Goal: Register for event/course: Register for event/course

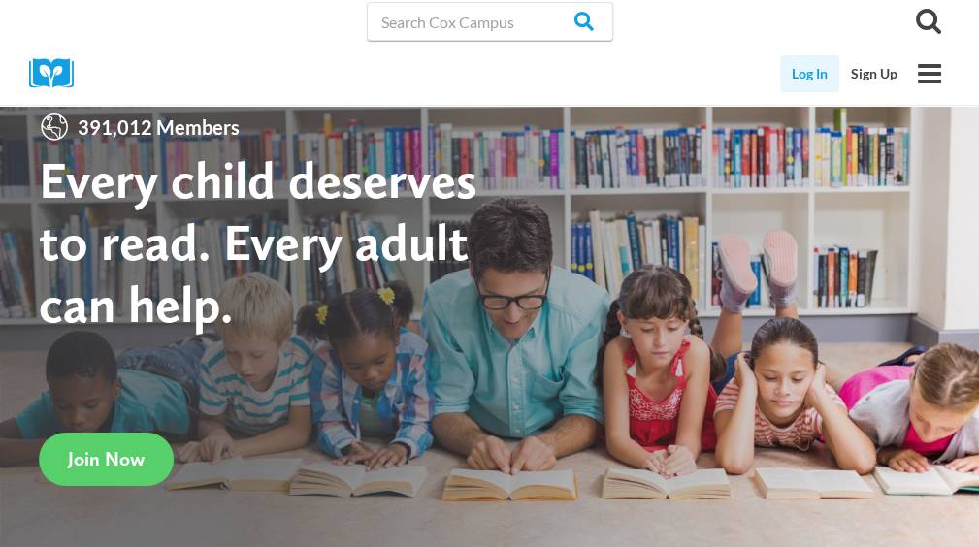
click at [807, 75] on link "Log In" at bounding box center [809, 73] width 59 height 37
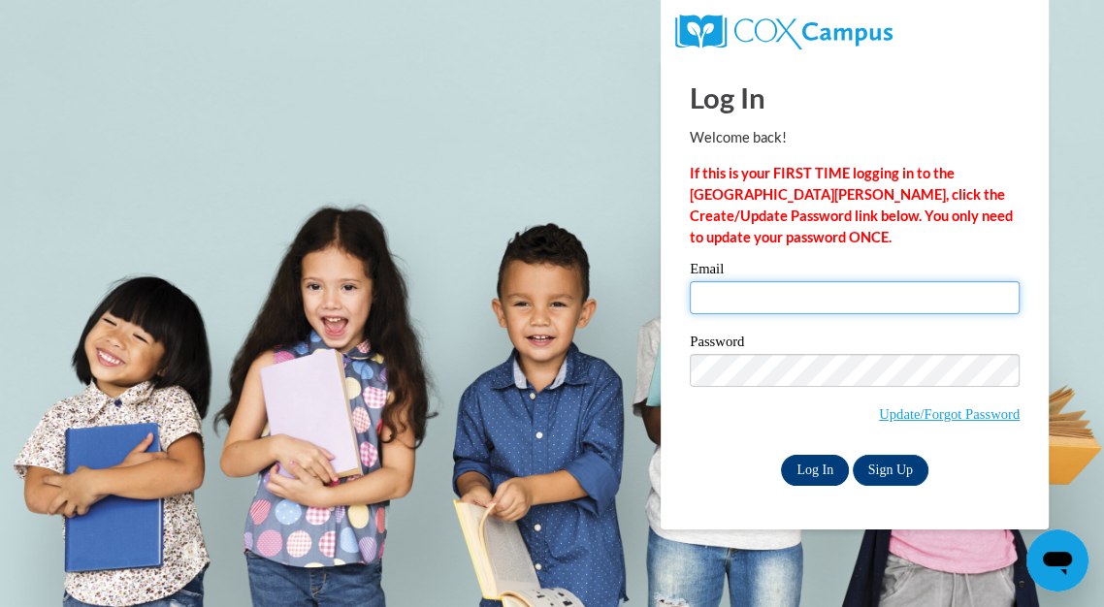
type input "koernerangela@aasd.k12.wi.us"
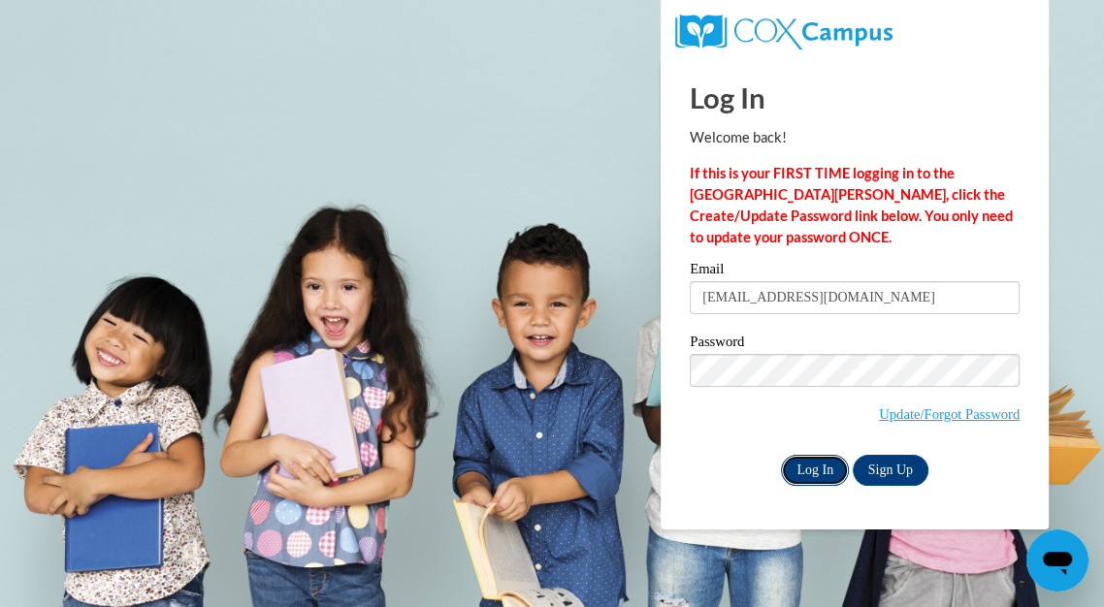
click at [804, 468] on input "Log In" at bounding box center [815, 470] width 68 height 31
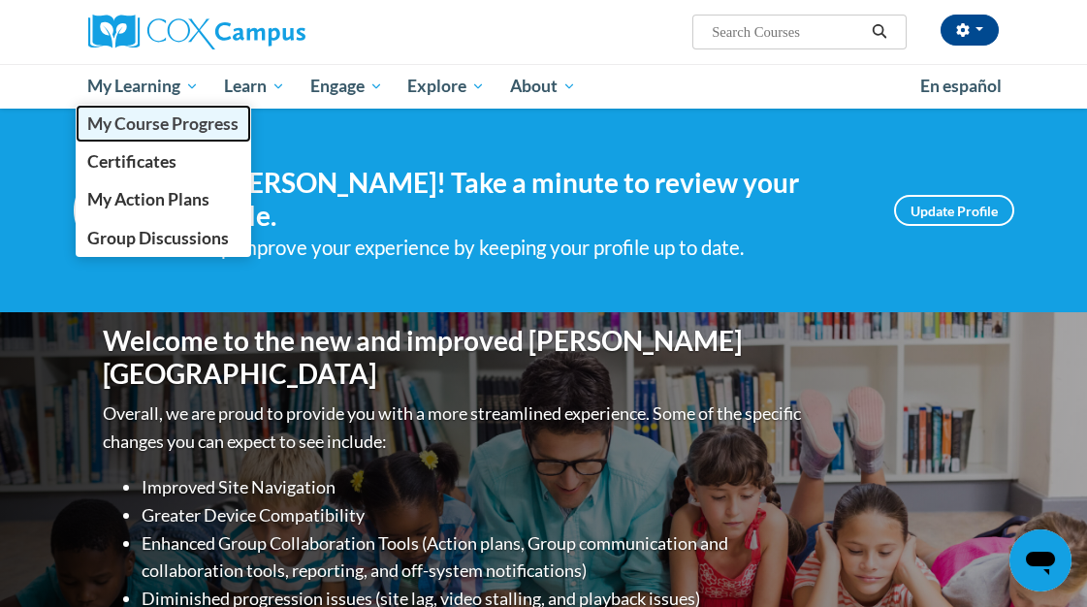
click at [168, 121] on span "My Course Progress" at bounding box center [162, 123] width 151 height 20
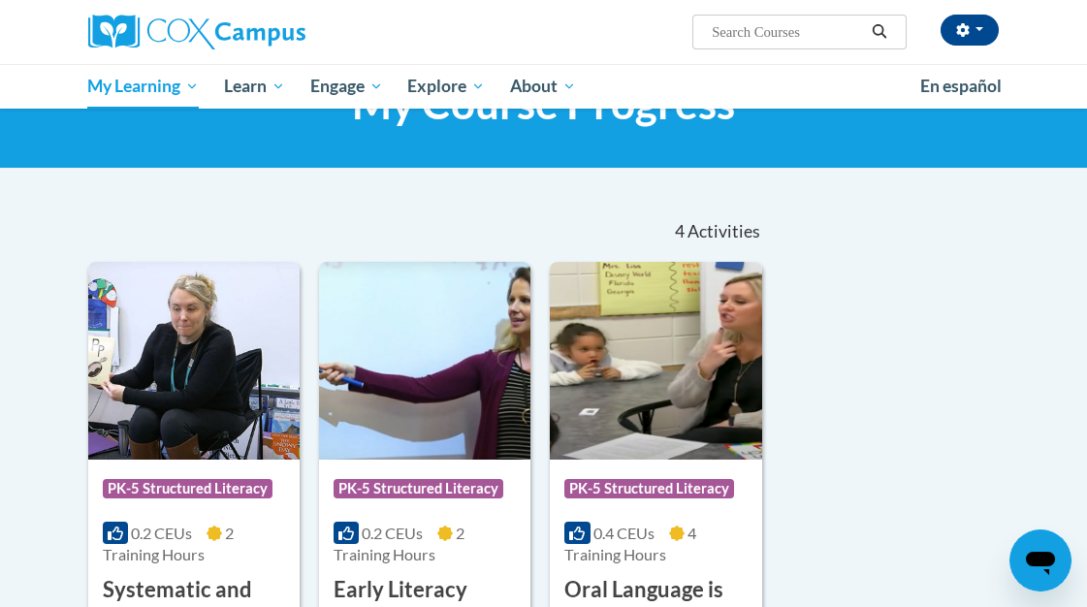
scroll to position [88, 0]
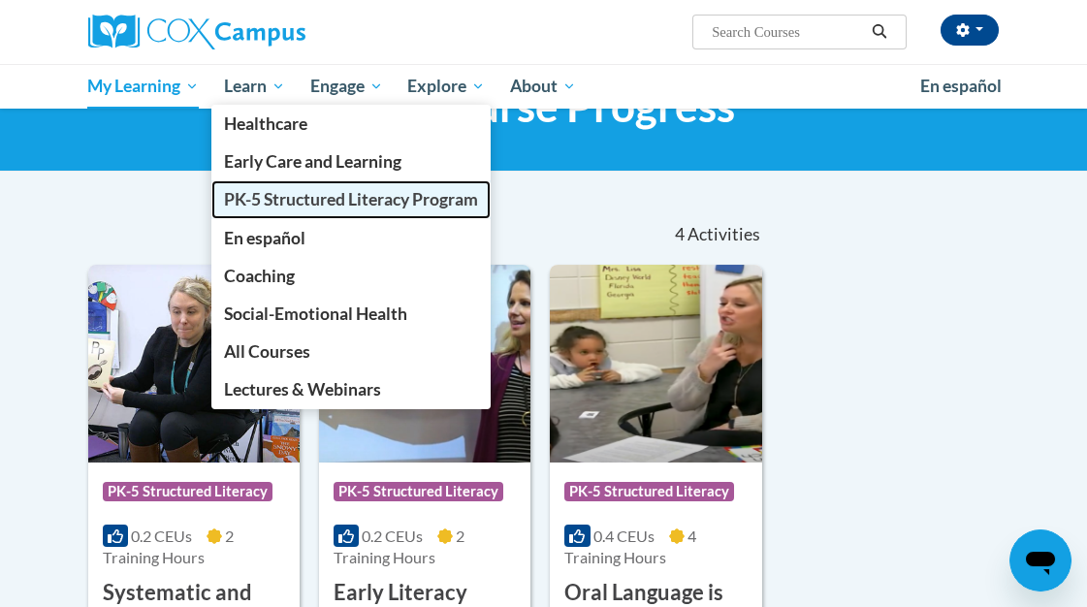
click at [266, 204] on span "PK-5 Structured Literacy Program" at bounding box center [351, 199] width 254 height 20
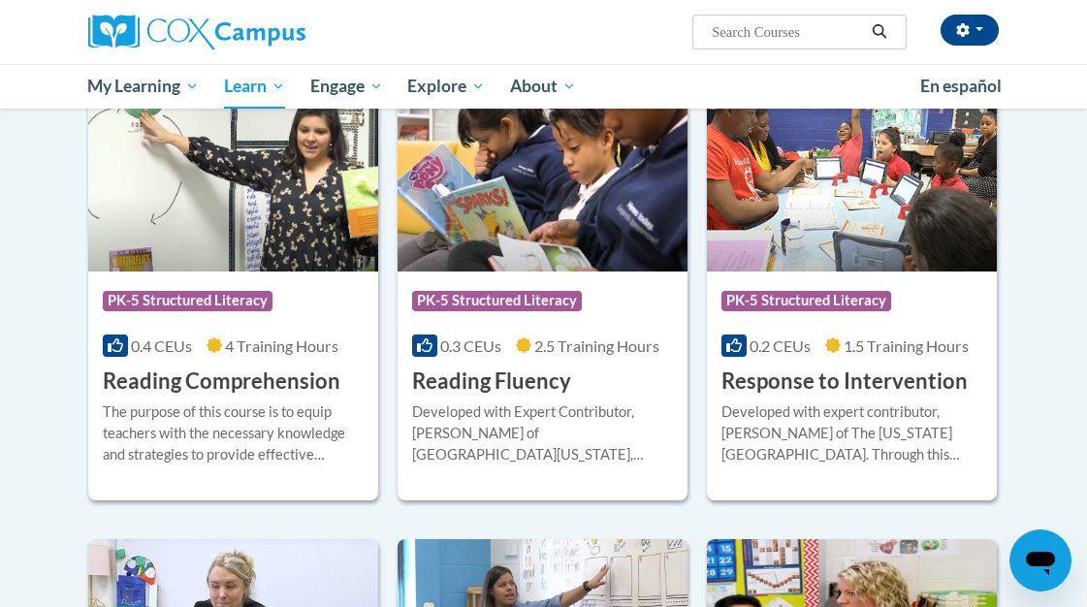
scroll to position [1692, 0]
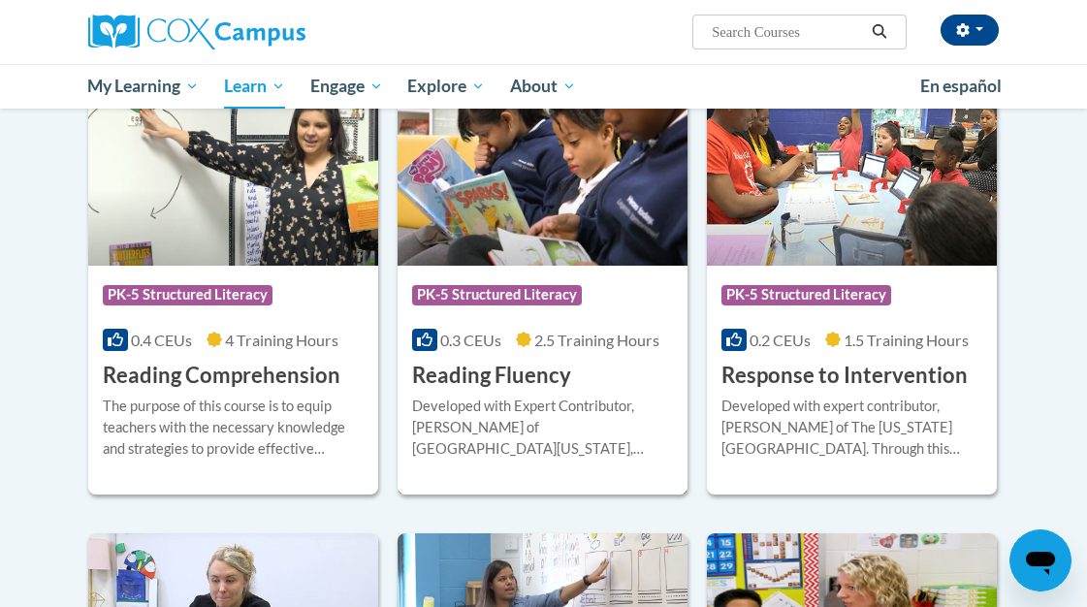
click at [522, 370] on h3 "Reading Fluency" at bounding box center [491, 376] width 159 height 30
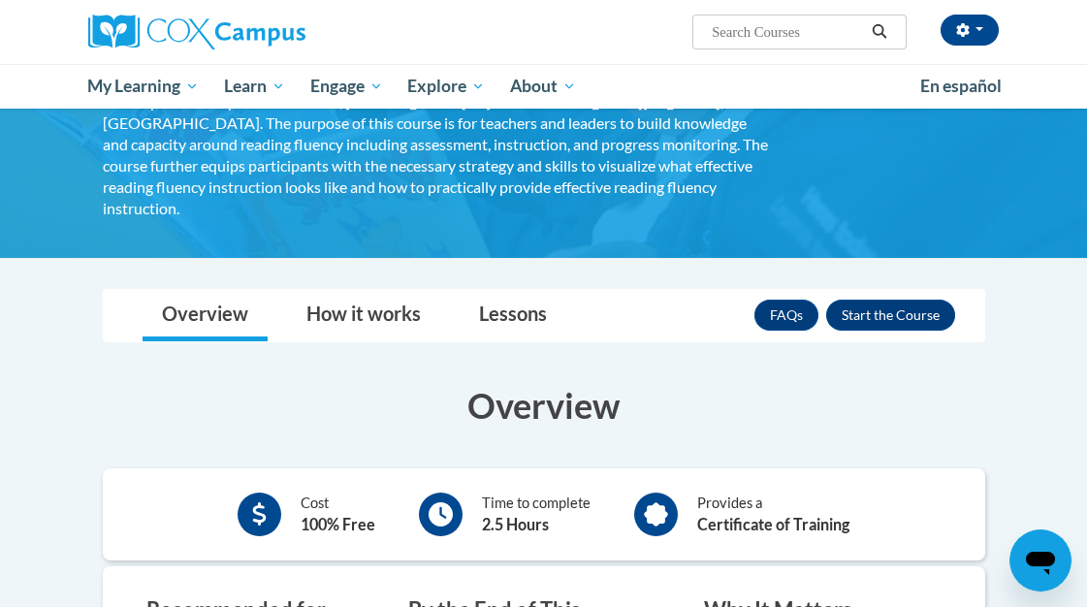
scroll to position [167, 0]
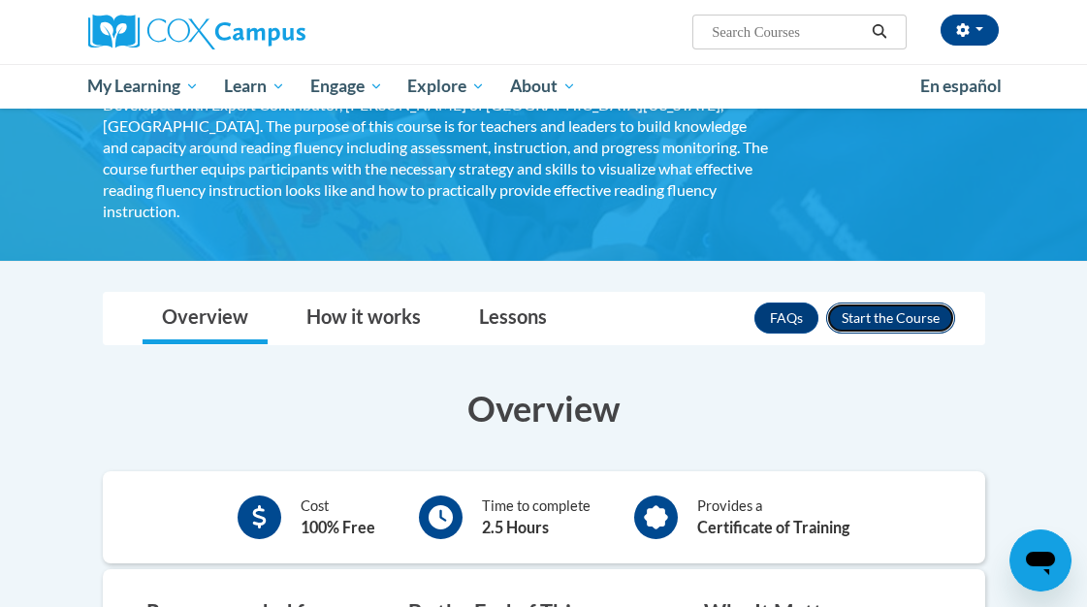
click at [890, 303] on button "Enroll" at bounding box center [890, 318] width 129 height 31
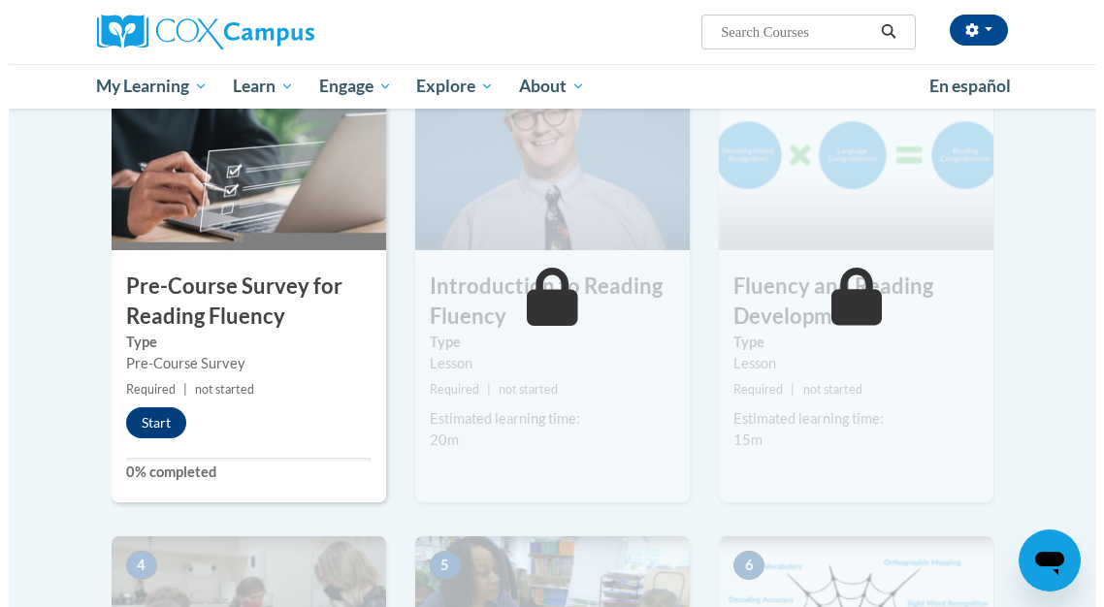
scroll to position [481, 0]
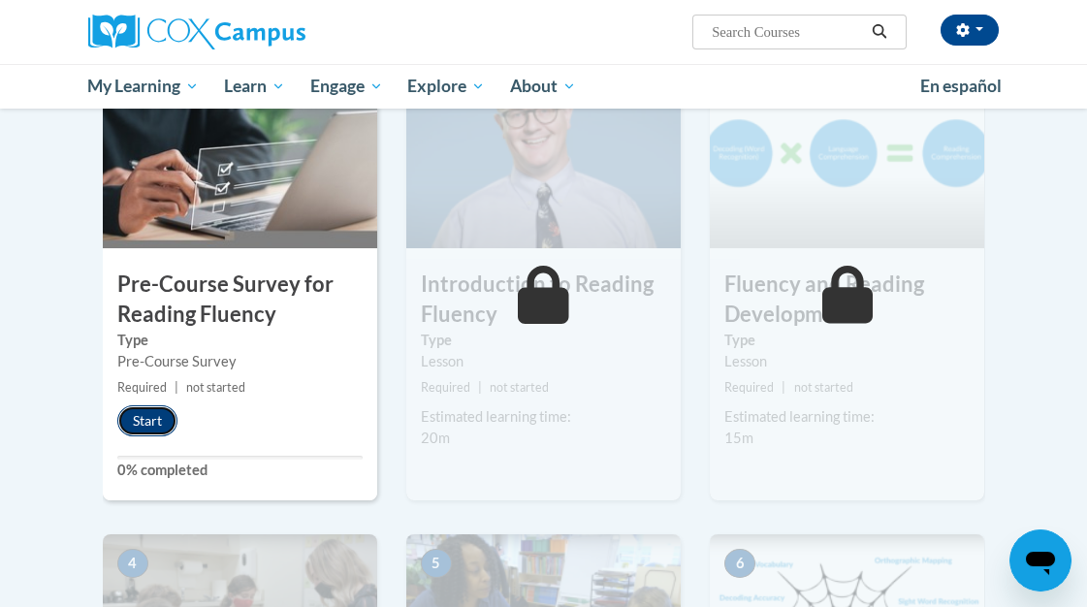
click at [148, 417] on button "Start" at bounding box center [147, 420] width 60 height 31
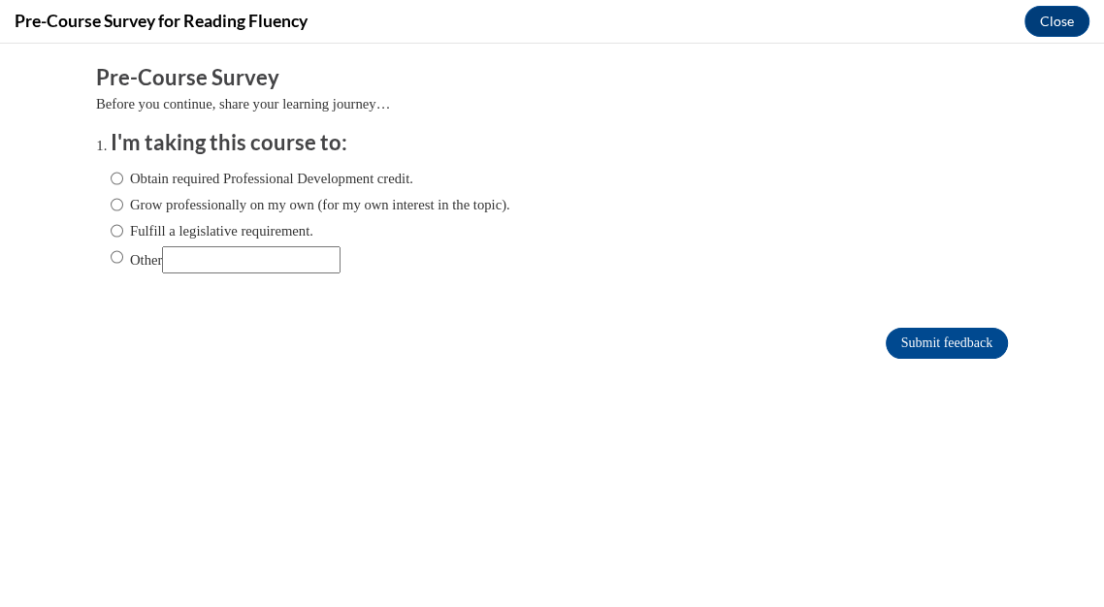
scroll to position [0, 0]
click at [111, 179] on input "Obtain required Professional Development credit." at bounding box center [117, 178] width 13 height 21
radio input "true"
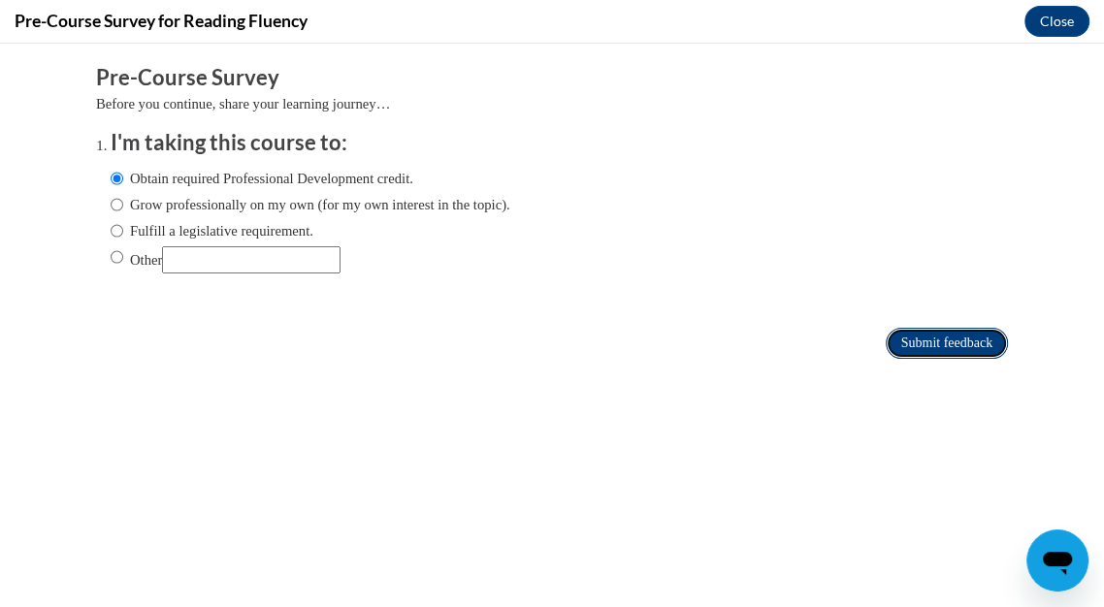
click at [905, 347] on input "Submit feedback" at bounding box center [947, 343] width 122 height 31
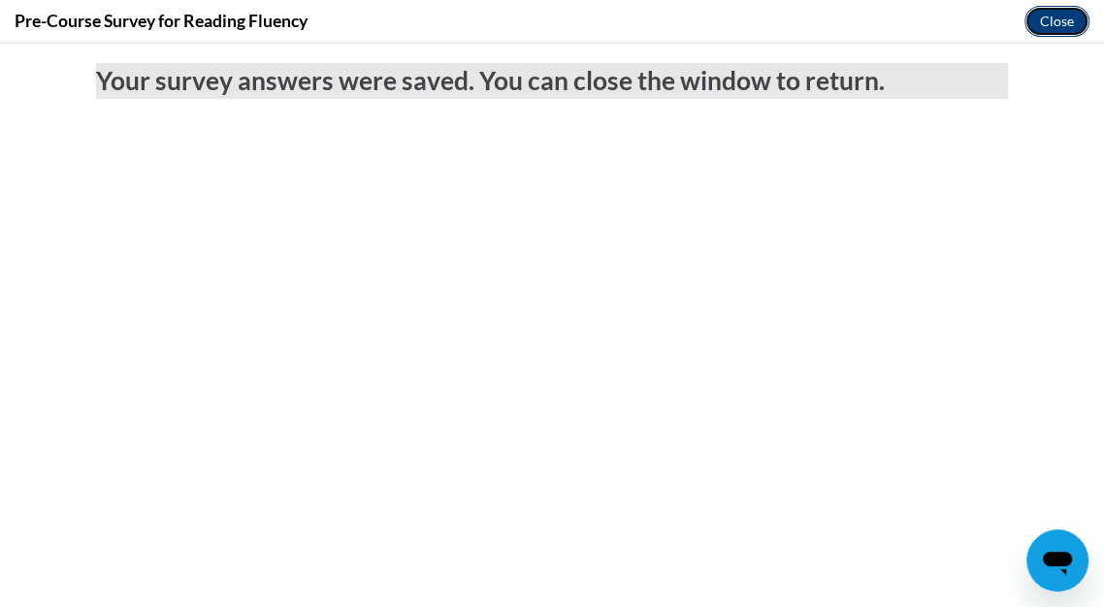
click at [1052, 25] on button "Close" at bounding box center [1056, 21] width 65 height 31
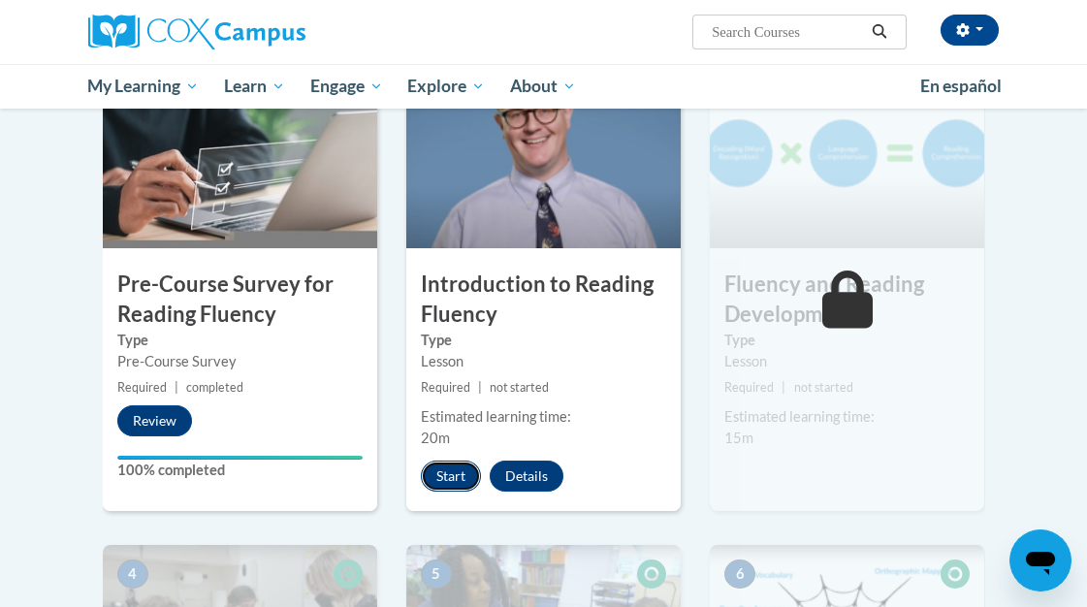
click at [457, 475] on button "Start" at bounding box center [451, 476] width 60 height 31
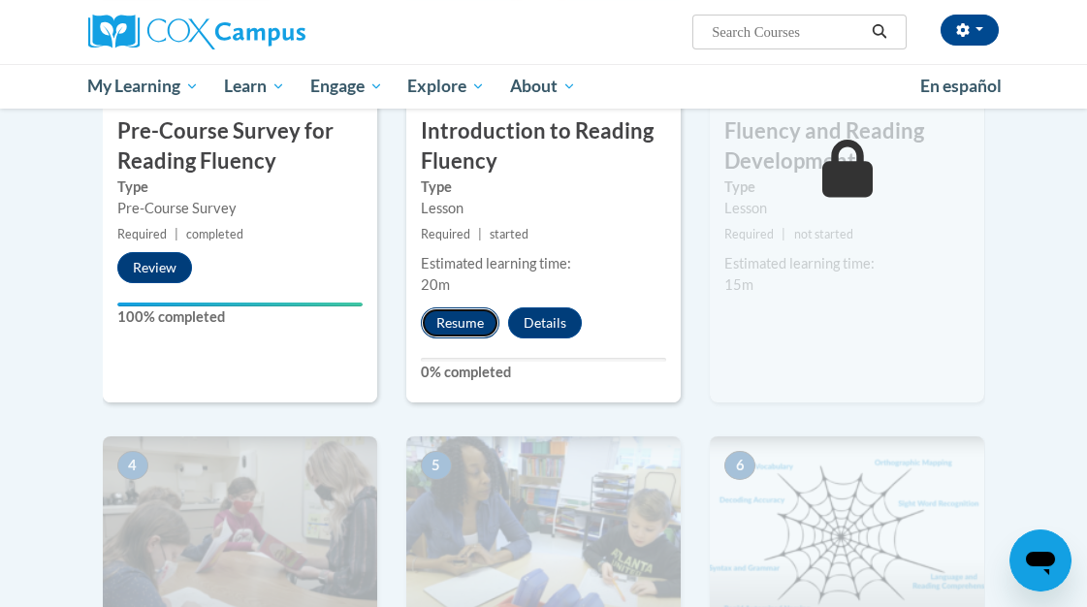
click at [476, 320] on button "Resume" at bounding box center [460, 322] width 79 height 31
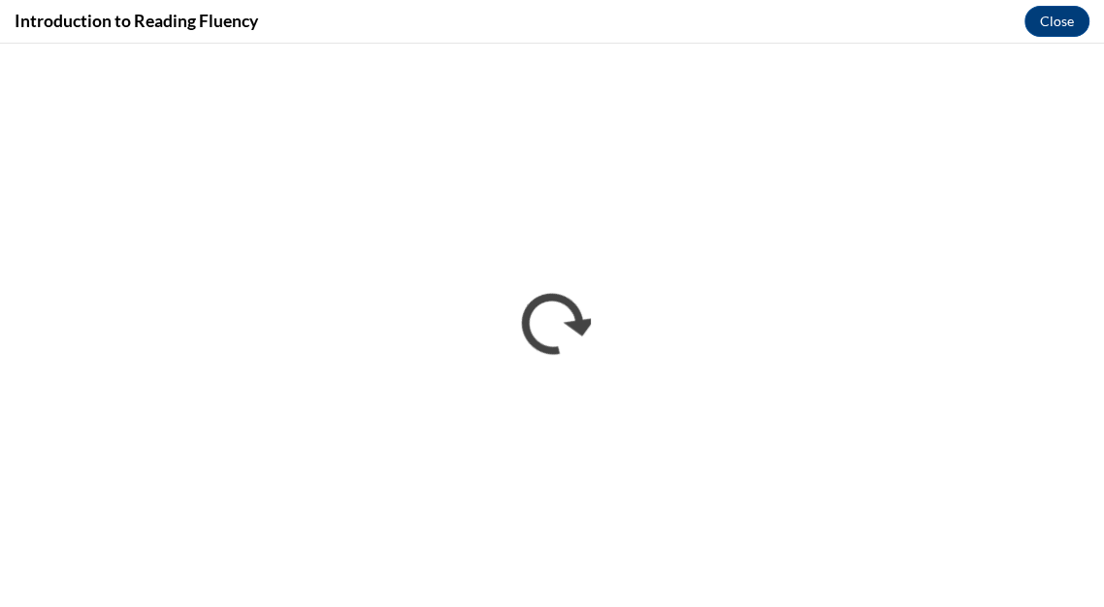
scroll to position [481, 0]
click at [1055, 31] on button "Close" at bounding box center [1056, 21] width 65 height 31
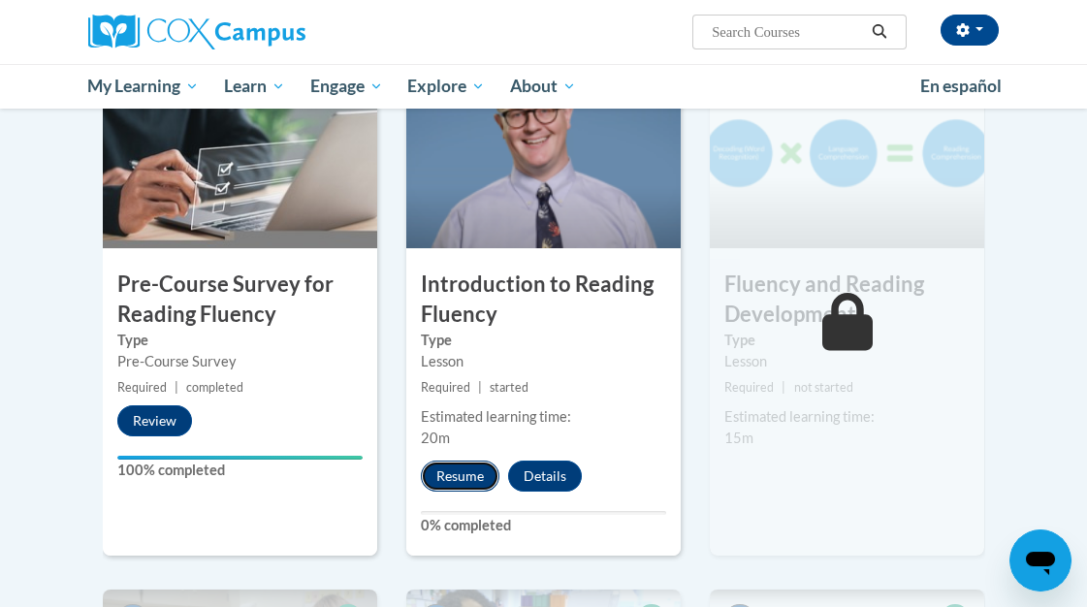
click at [472, 470] on button "Resume" at bounding box center [460, 476] width 79 height 31
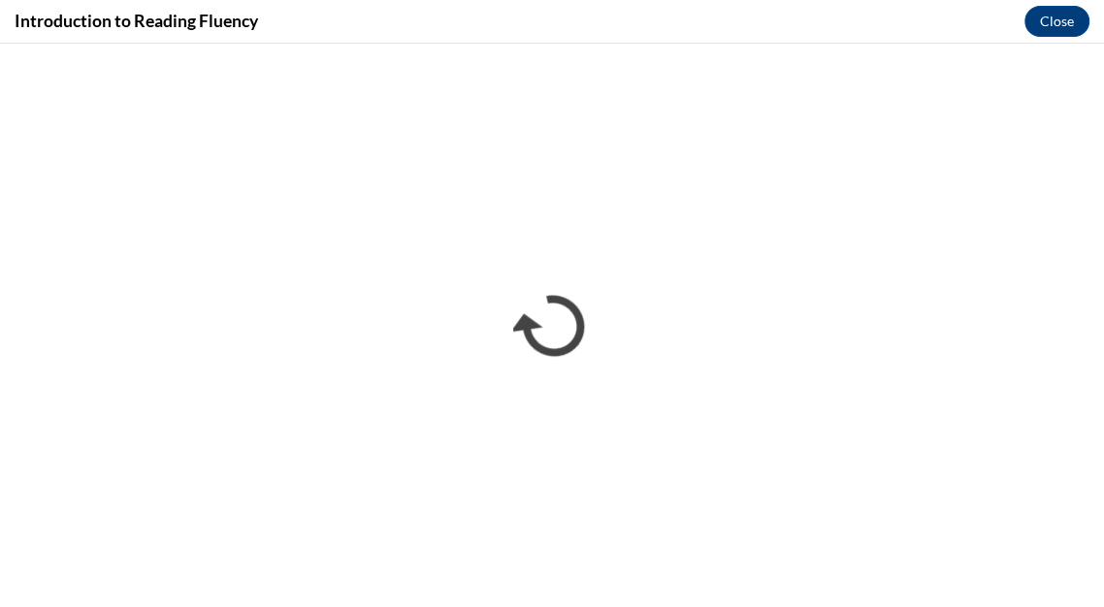
scroll to position [0, 0]
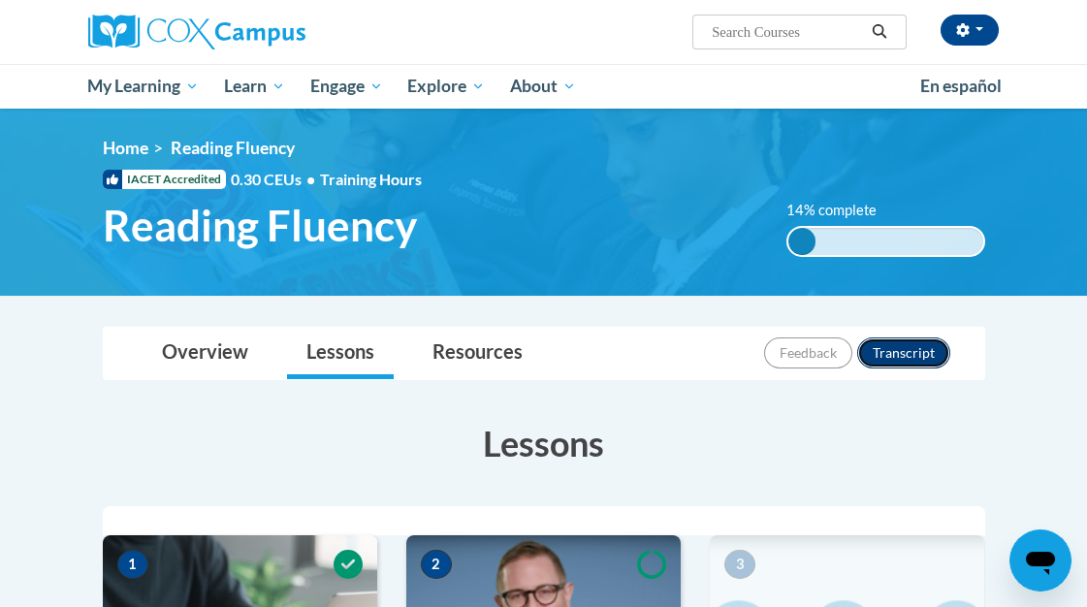
click at [893, 353] on button "Transcript" at bounding box center [903, 353] width 93 height 31
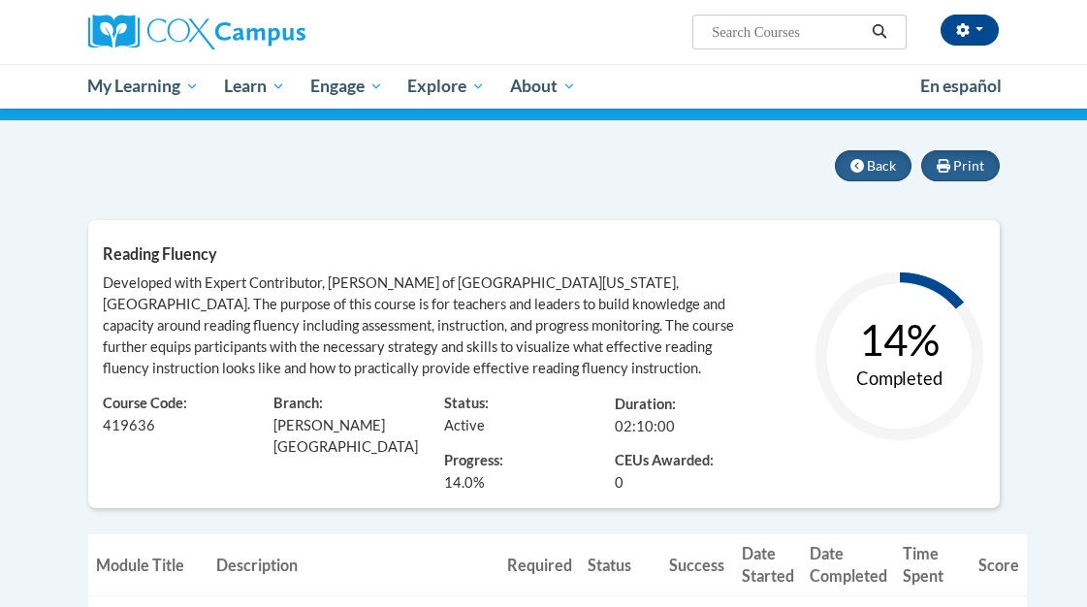
scroll to position [134, 0]
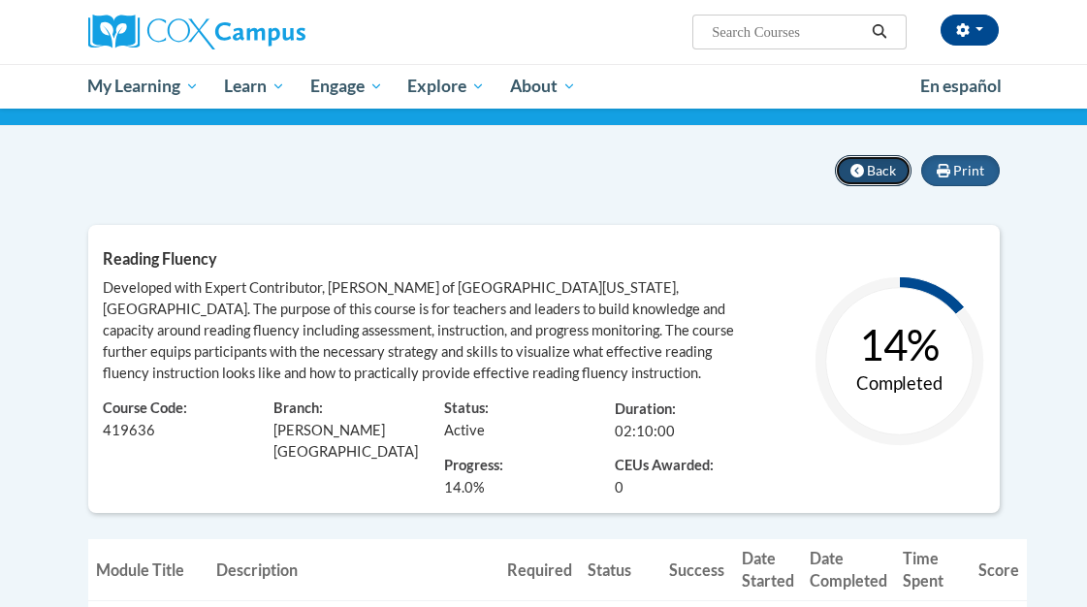
click at [873, 175] on span "Back" at bounding box center [881, 170] width 29 height 16
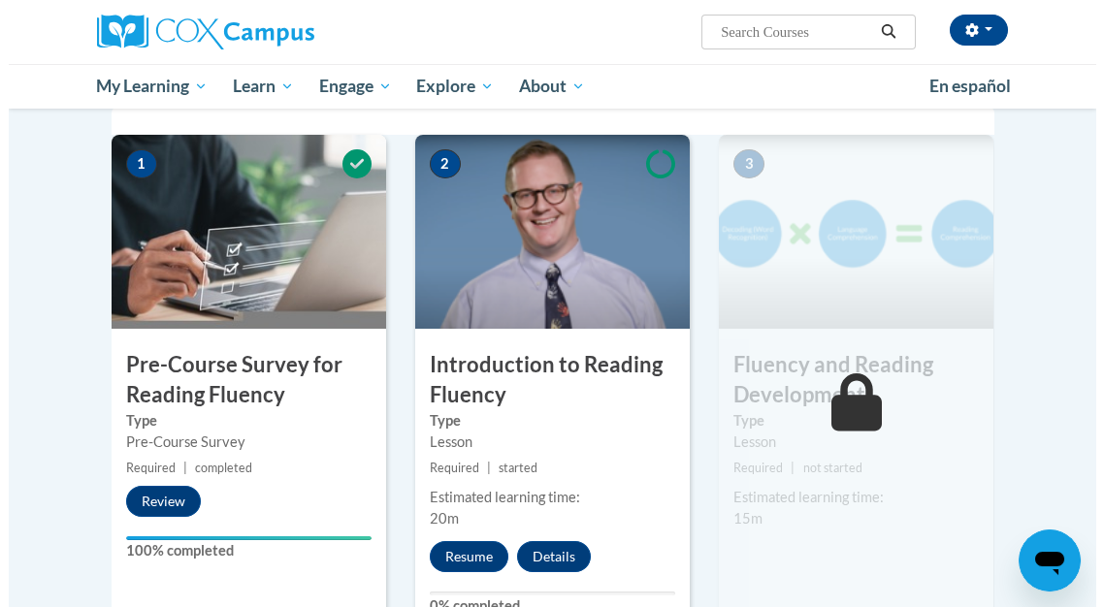
scroll to position [402, 0]
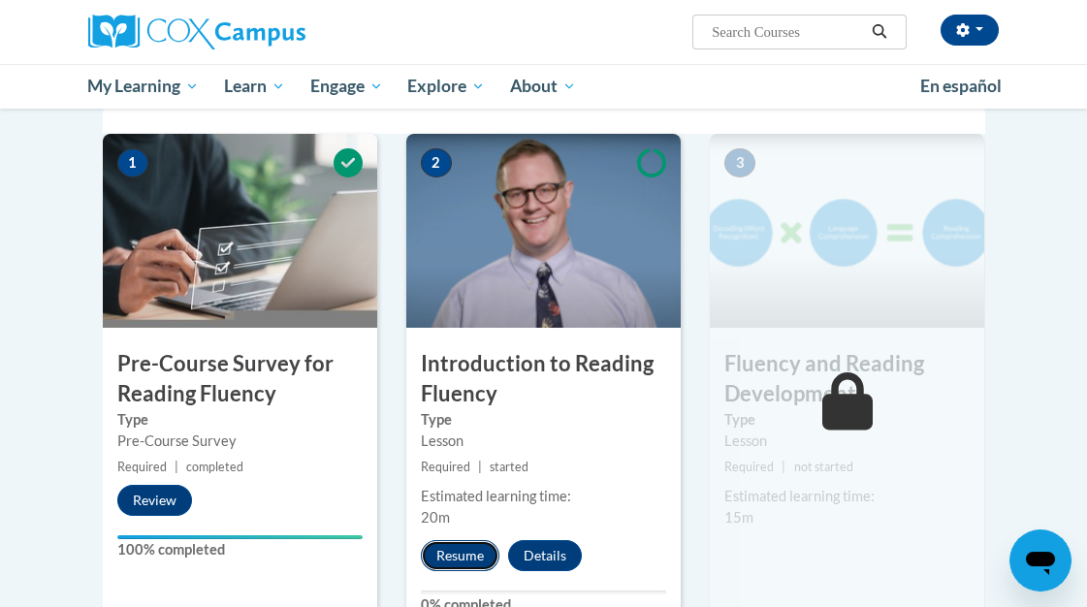
click at [447, 560] on button "Resume" at bounding box center [460, 555] width 79 height 31
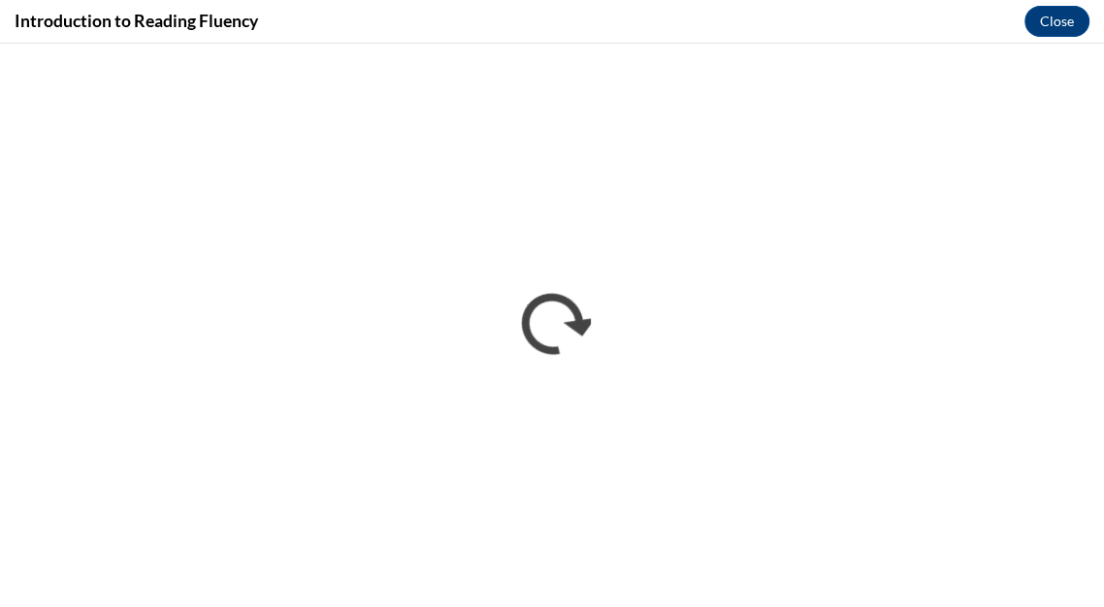
scroll to position [0, 0]
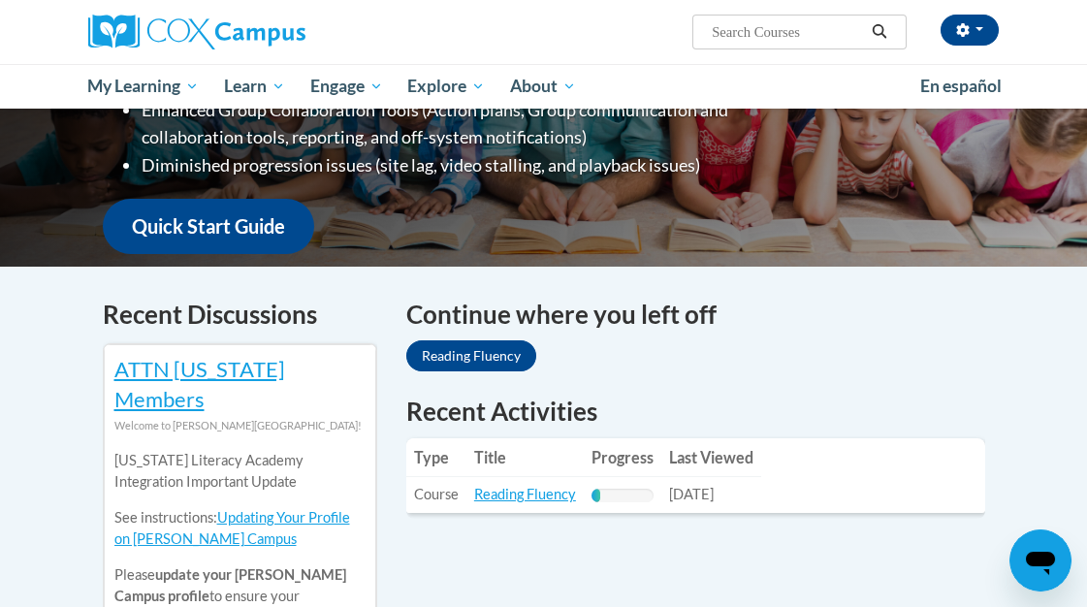
scroll to position [443, 0]
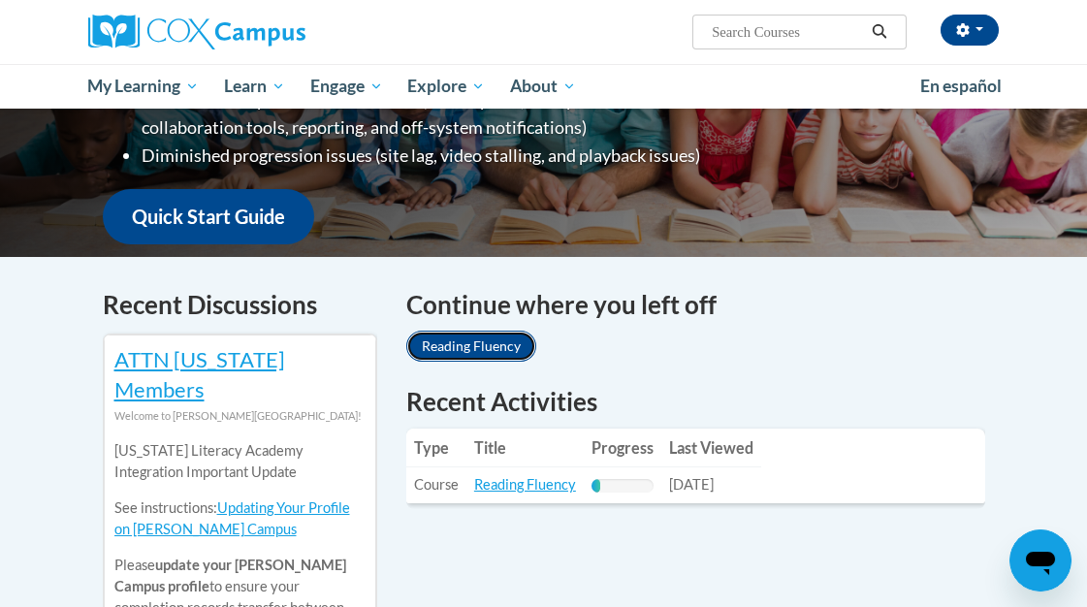
click at [477, 331] on link "Reading Fluency" at bounding box center [471, 346] width 130 height 31
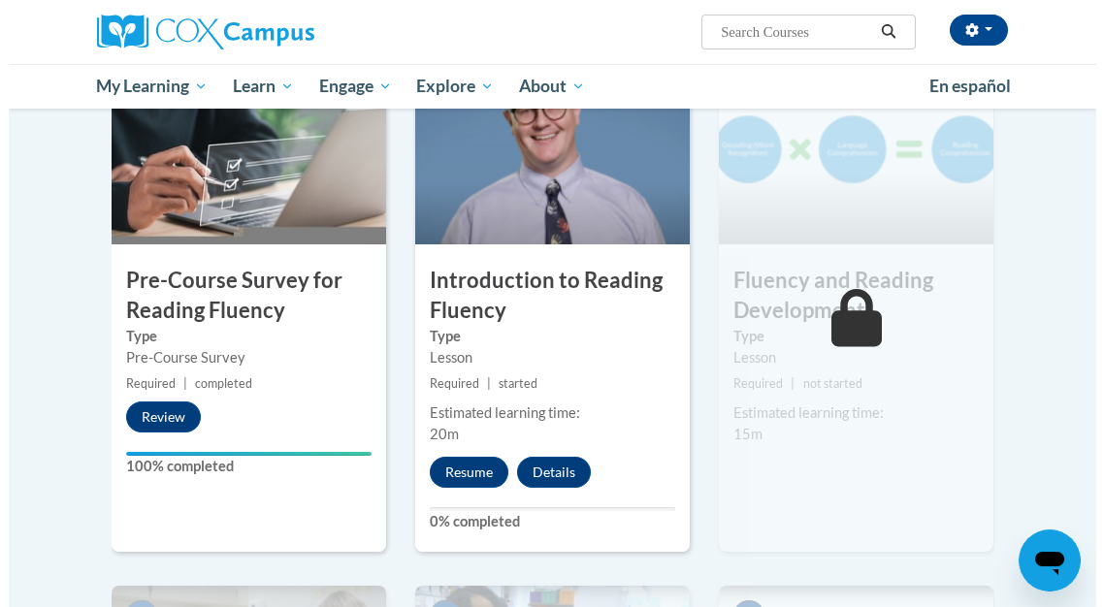
scroll to position [486, 0]
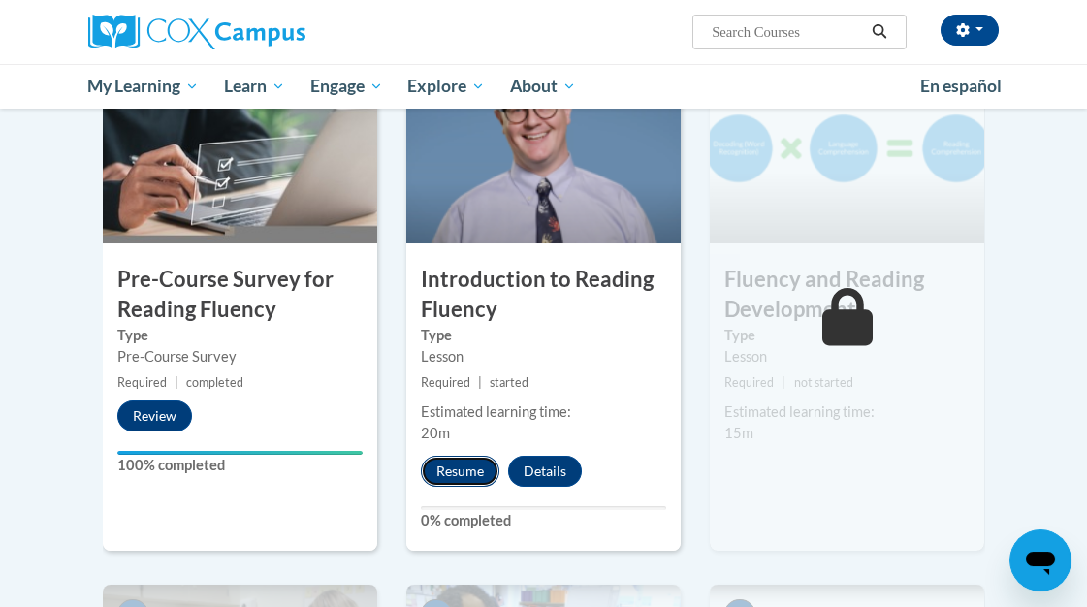
click at [444, 465] on button "Resume" at bounding box center [460, 471] width 79 height 31
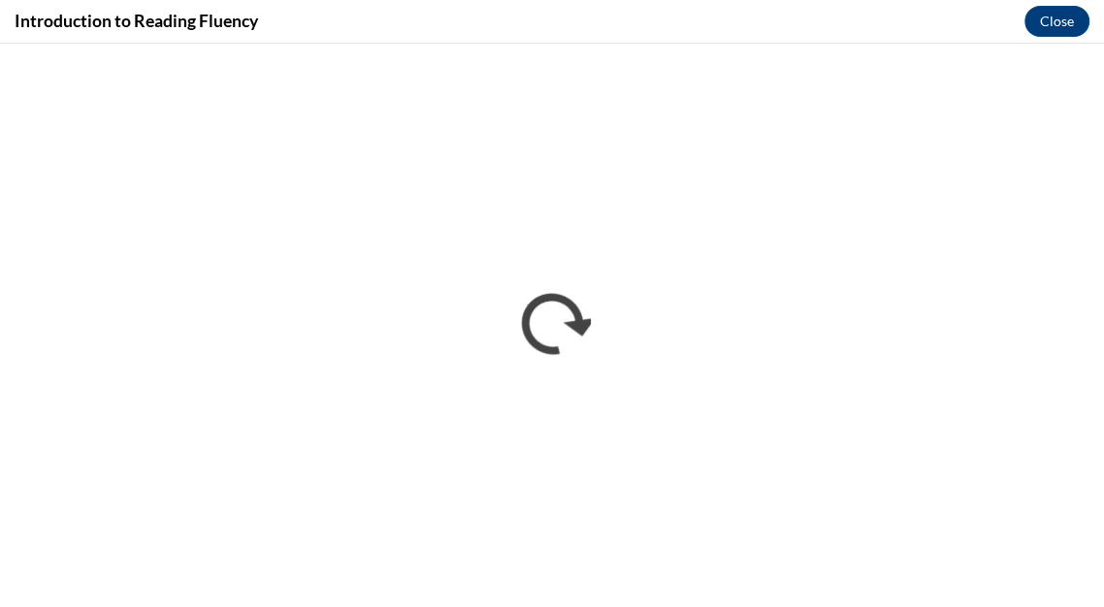
scroll to position [0, 0]
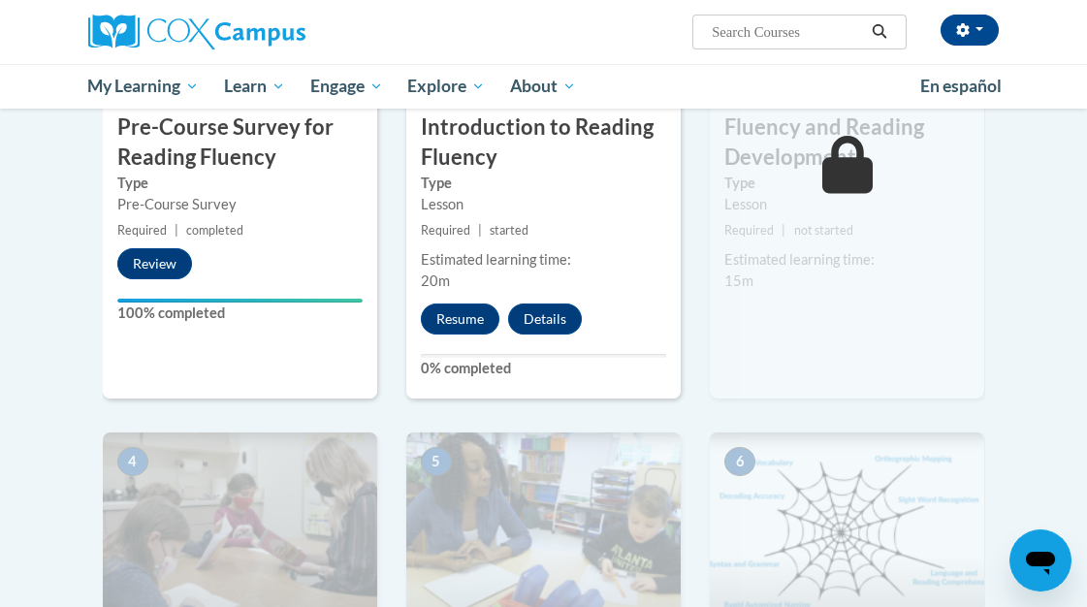
scroll to position [486, 0]
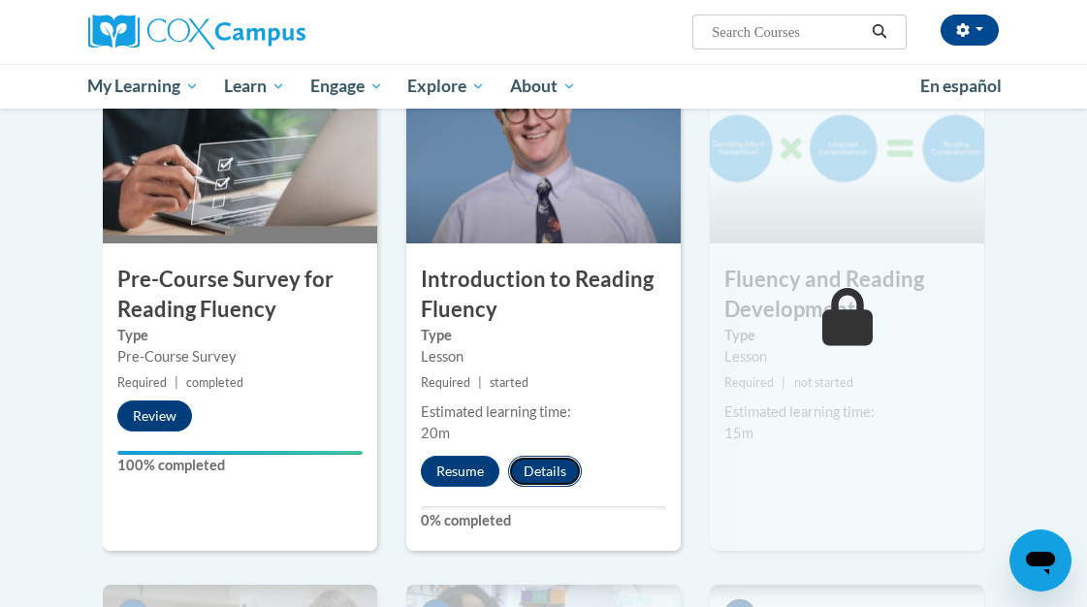
click at [558, 466] on button "Details" at bounding box center [545, 471] width 74 height 31
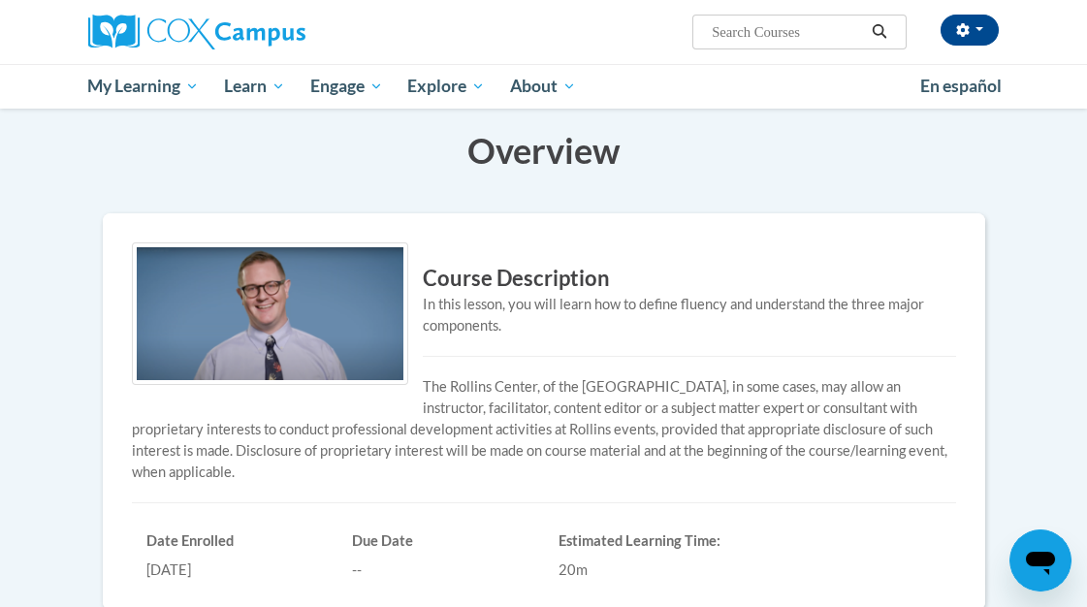
scroll to position [168, 0]
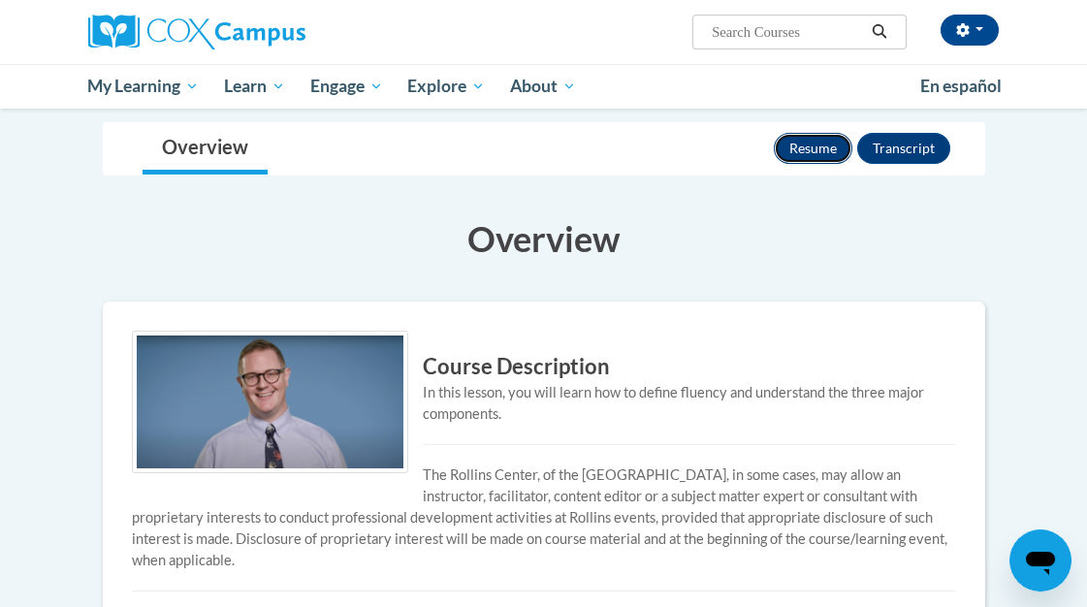
click at [809, 147] on button "Resume" at bounding box center [813, 148] width 79 height 31
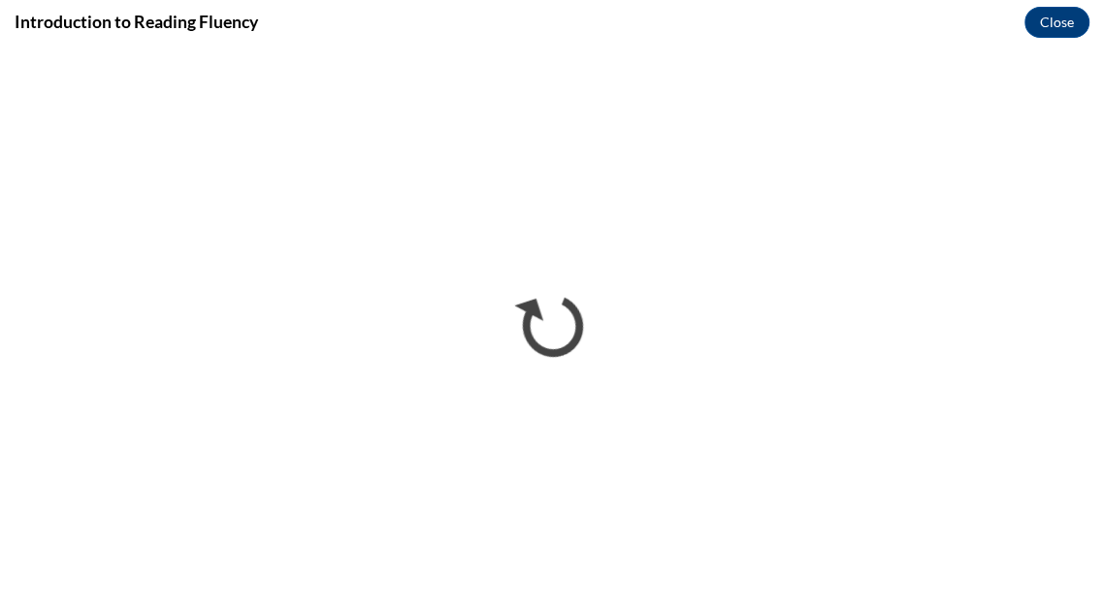
scroll to position [0, 0]
